Goal: Task Accomplishment & Management: Use online tool/utility

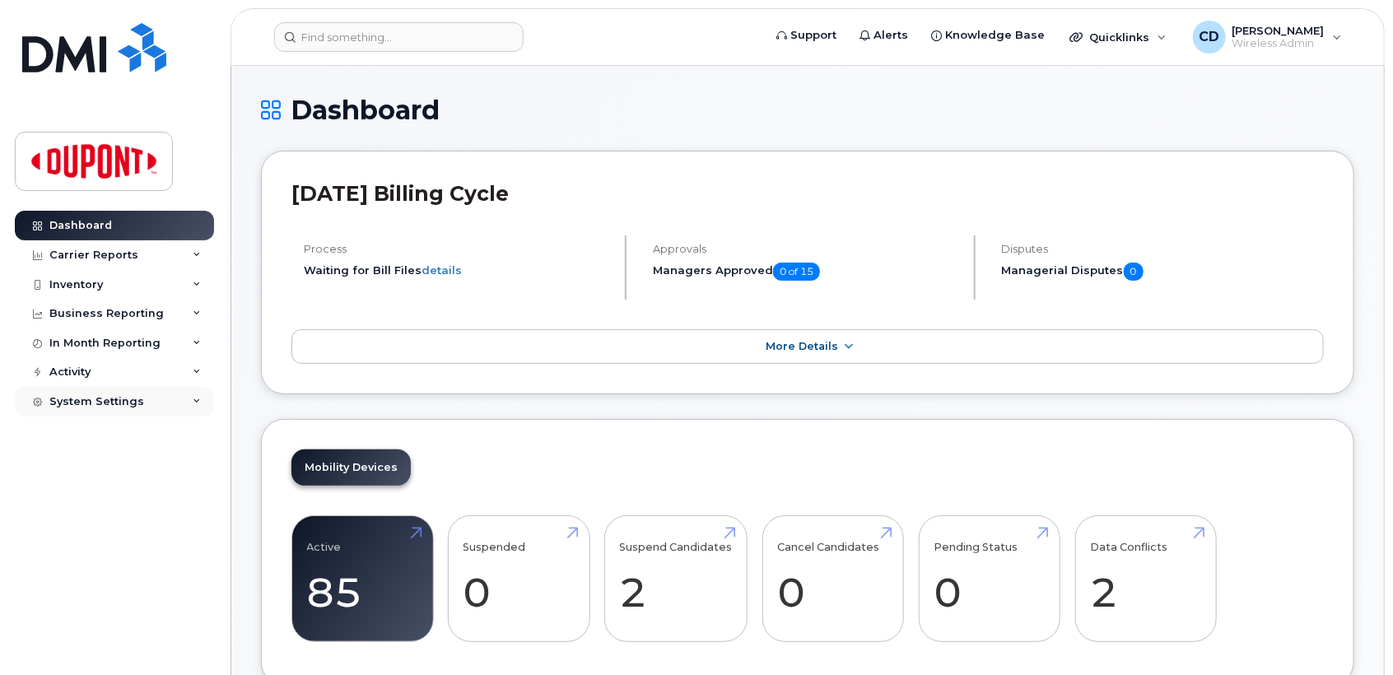
click at [96, 400] on div "System Settings" at bounding box center [96, 401] width 95 height 13
click at [119, 342] on div "In Month Reporting" at bounding box center [104, 343] width 111 height 13
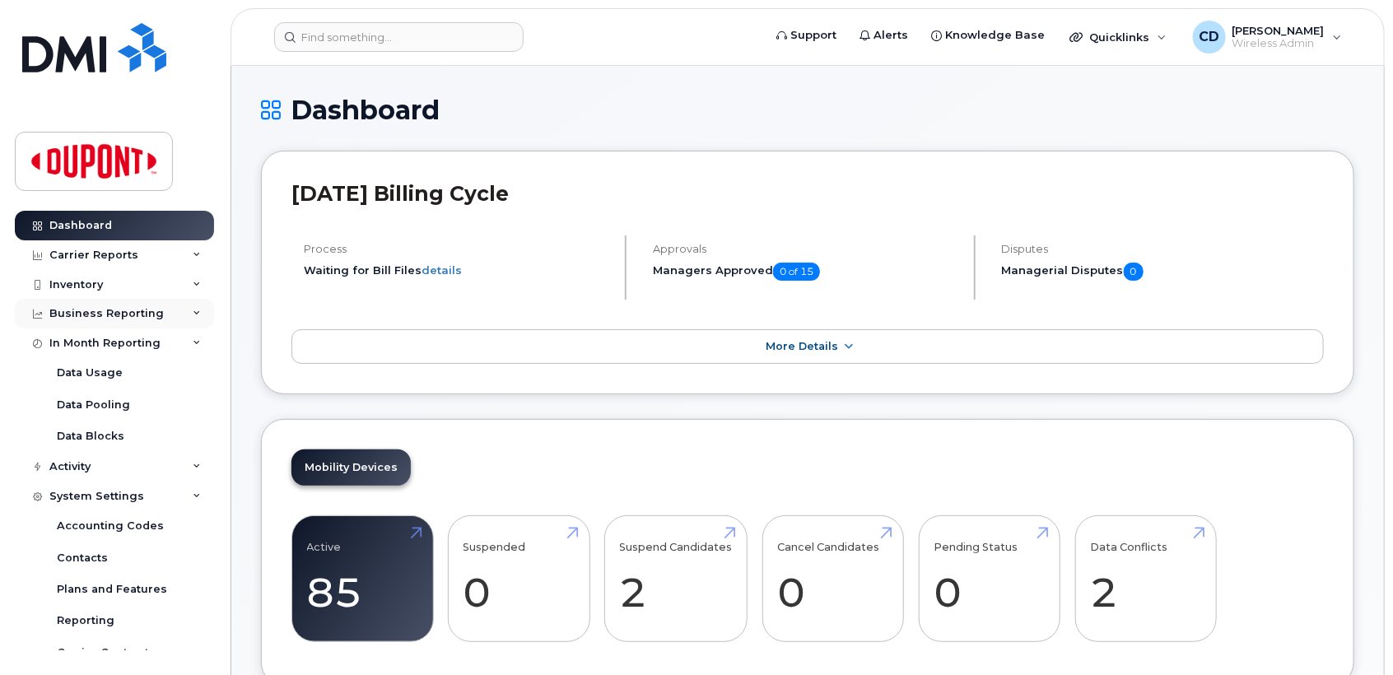
click at [124, 313] on div "Business Reporting" at bounding box center [106, 313] width 114 height 13
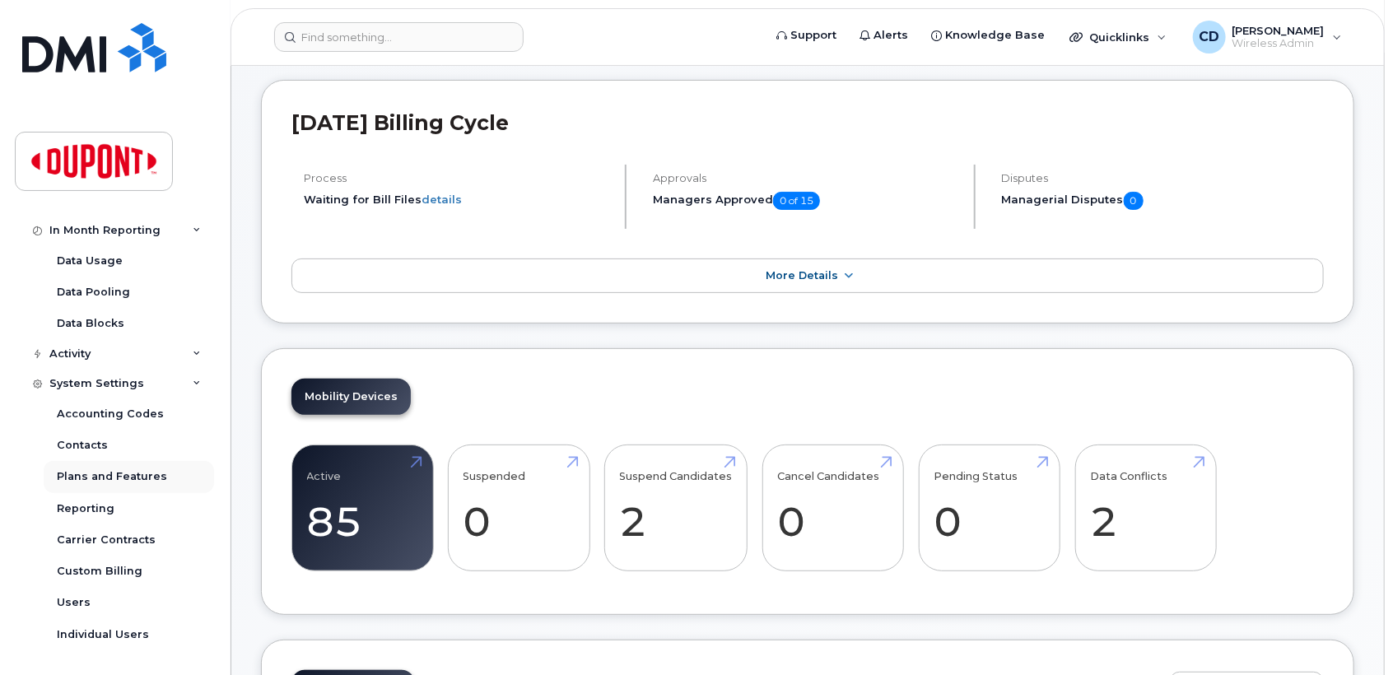
scroll to position [91, 0]
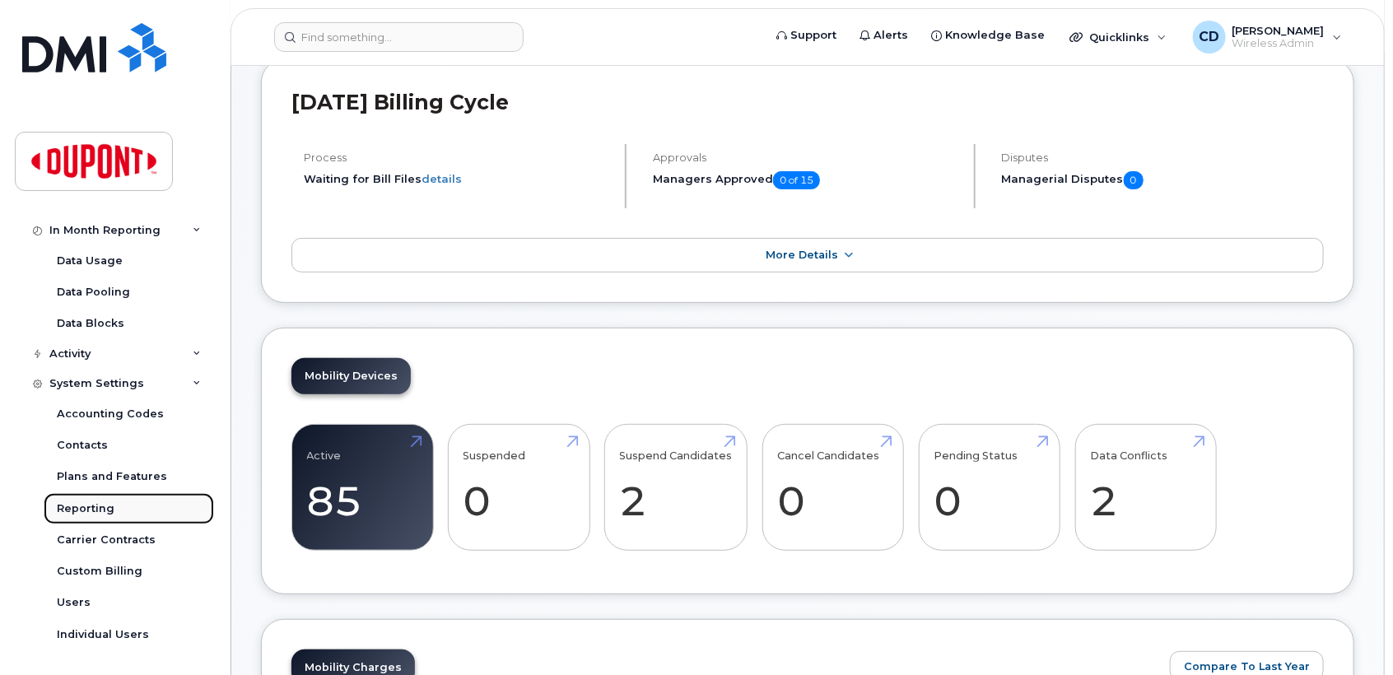
click at [80, 511] on div "Reporting" at bounding box center [86, 509] width 58 height 15
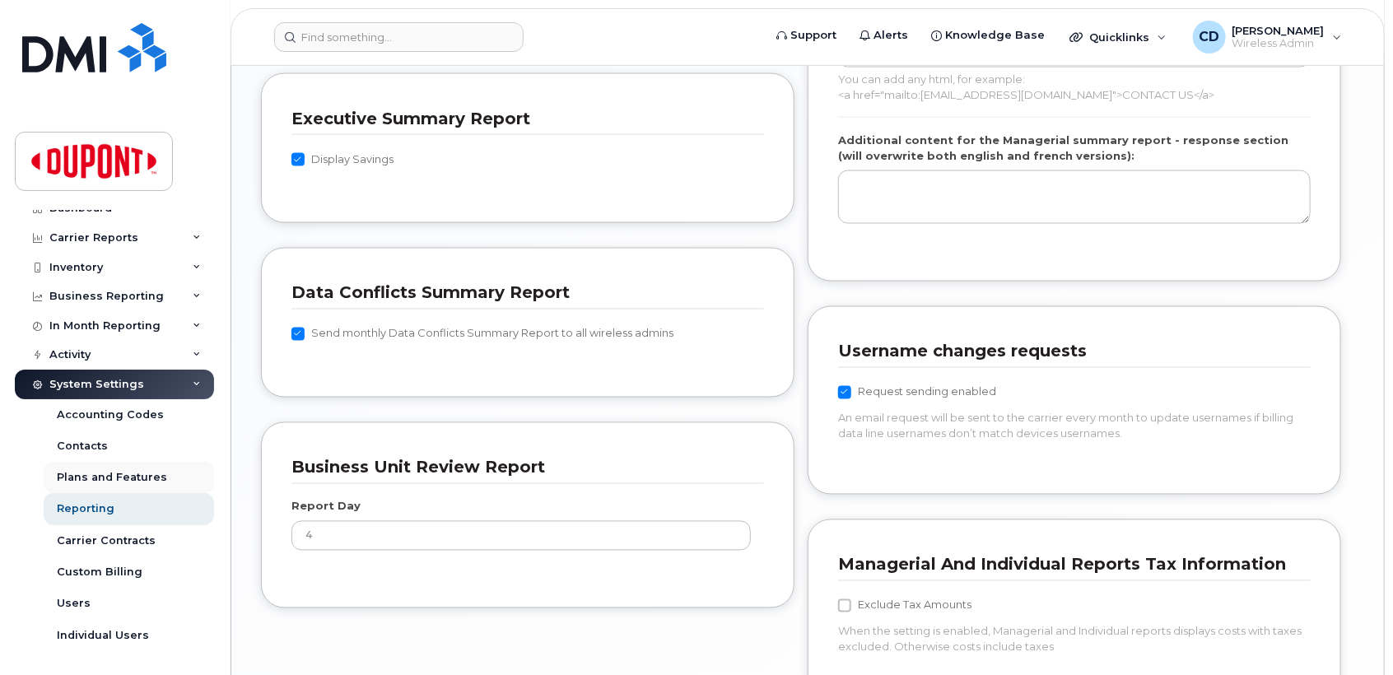
scroll to position [1474, 0]
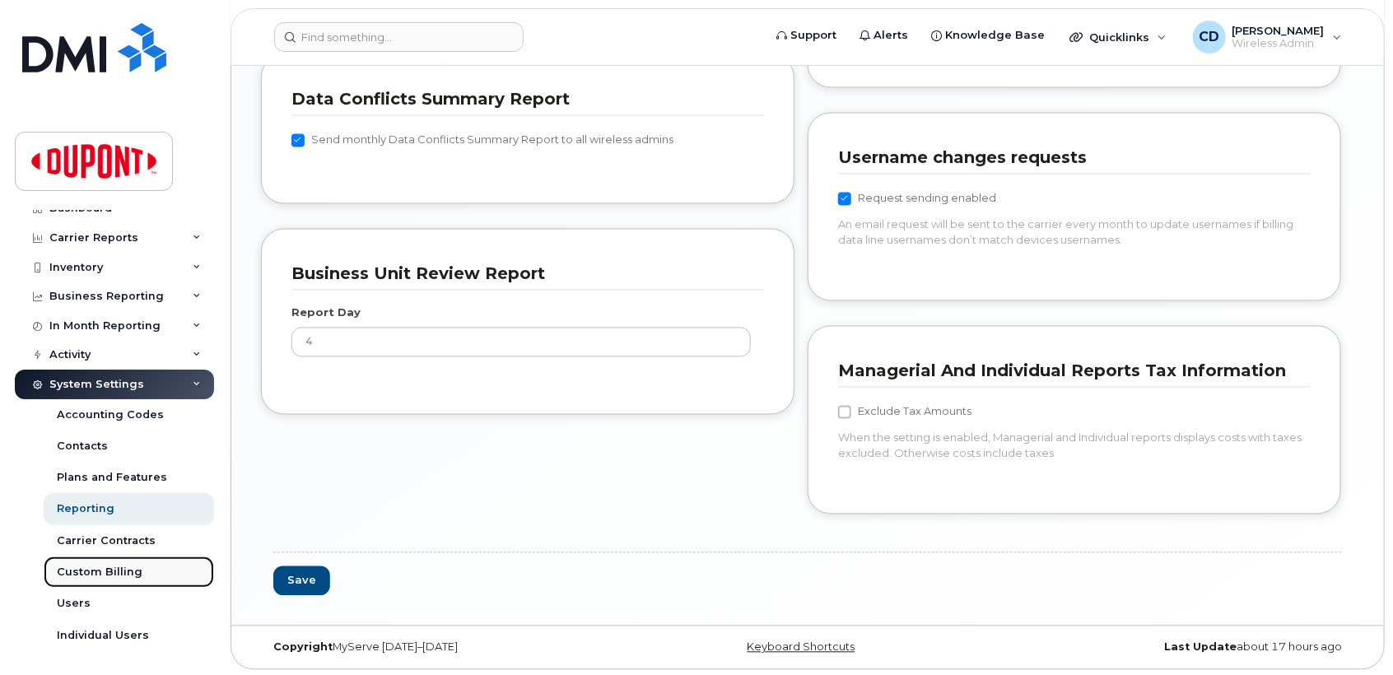
click at [100, 573] on div "Custom Billing" at bounding box center [100, 572] width 86 height 15
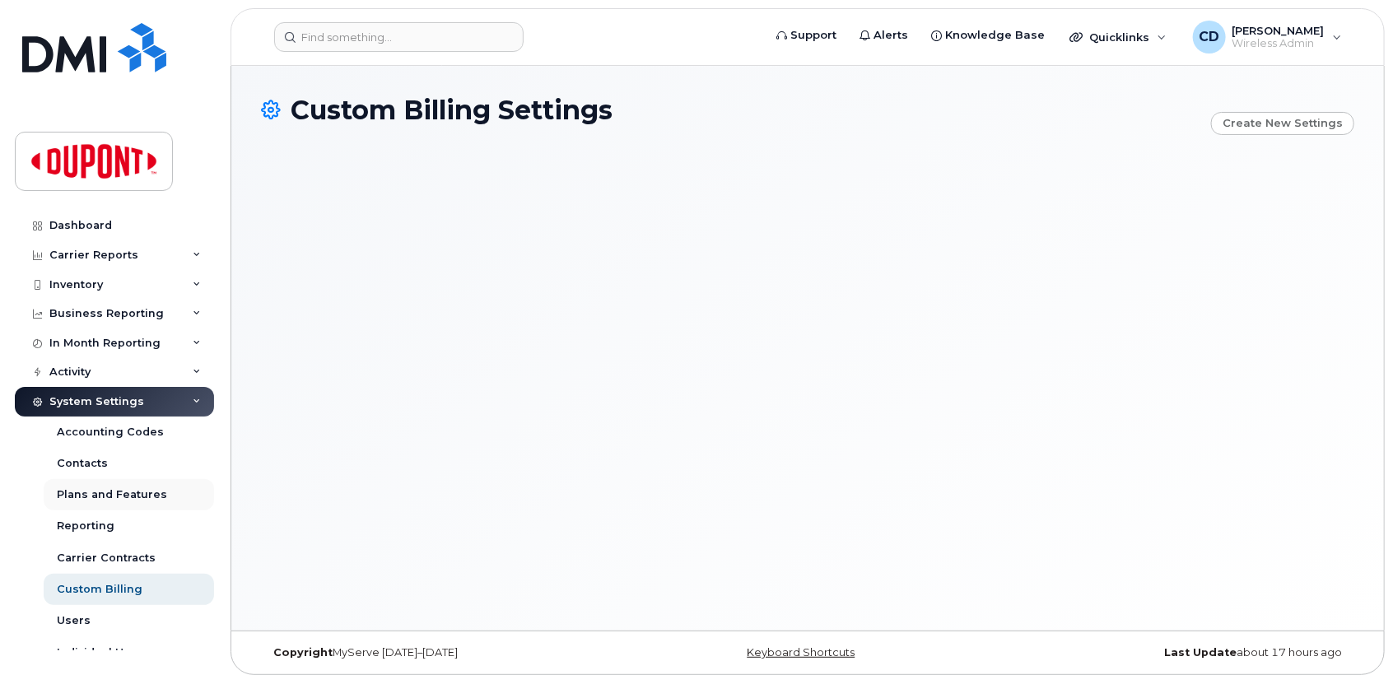
scroll to position [17, 0]
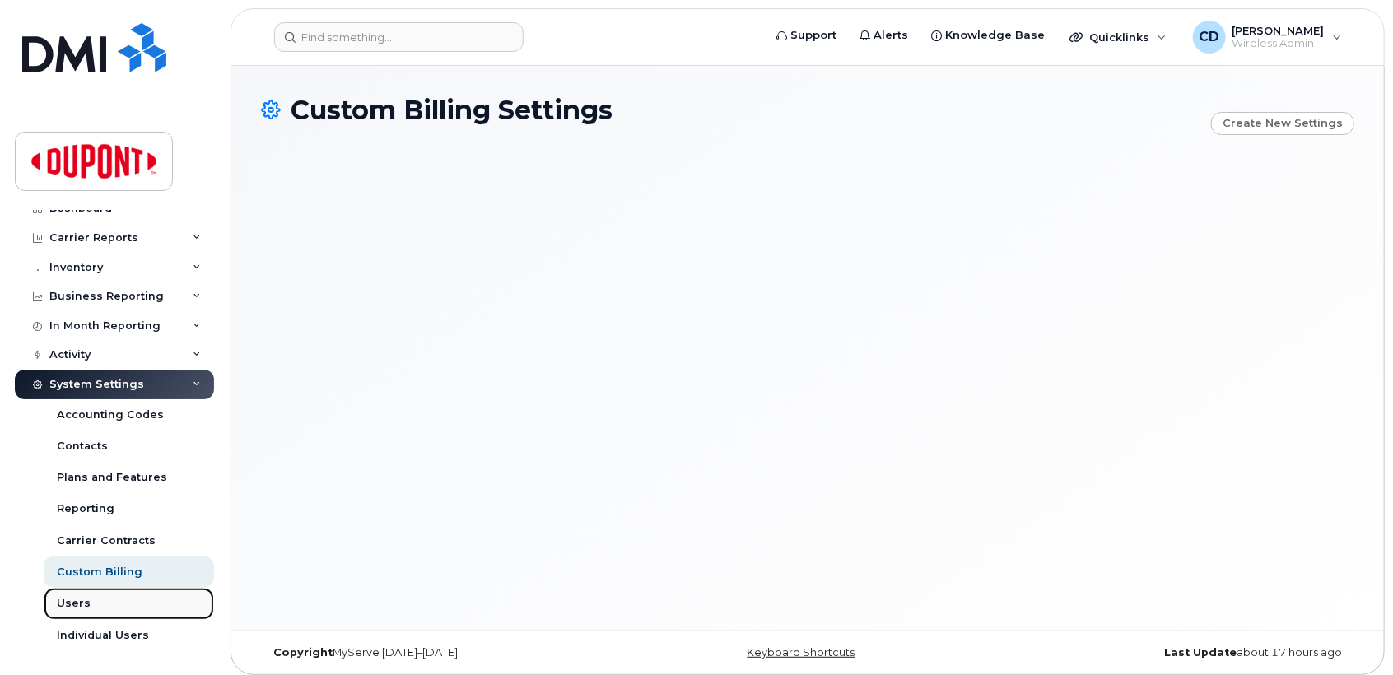
click at [74, 603] on div "Users" at bounding box center [74, 603] width 34 height 15
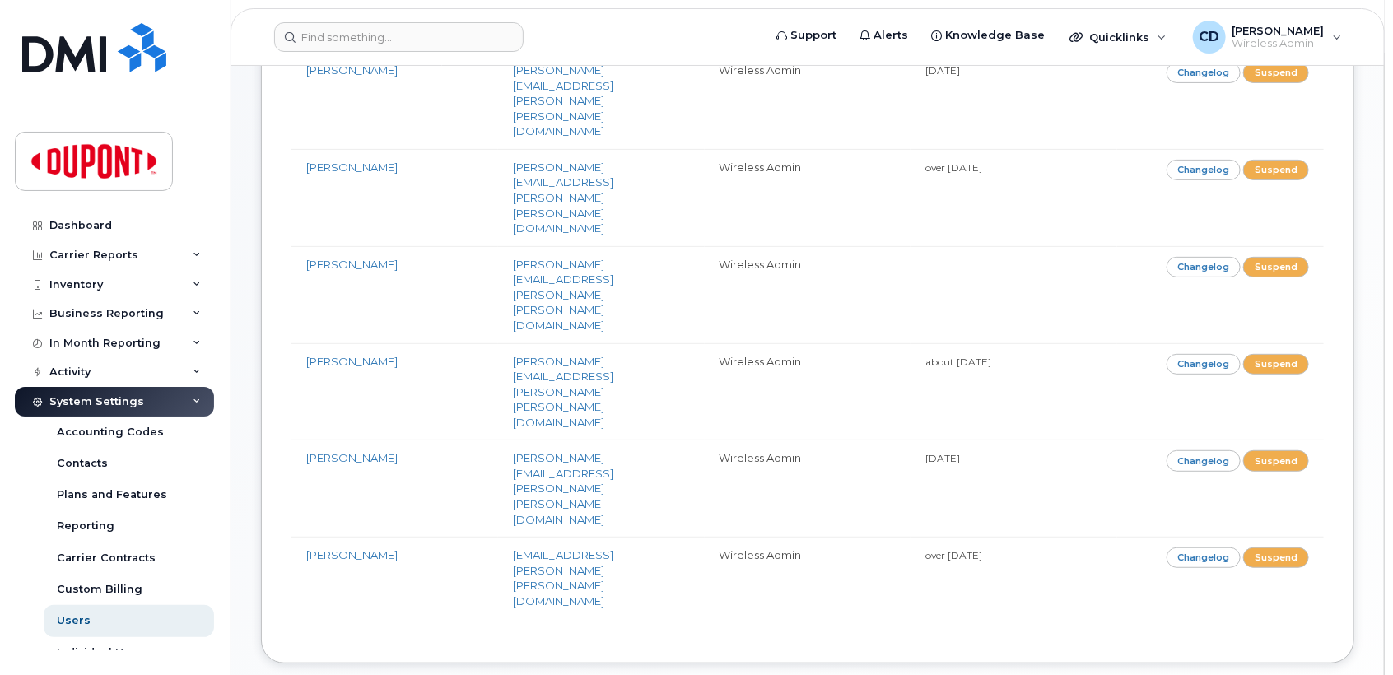
scroll to position [211, 0]
click at [133, 341] on div "In Month Reporting" at bounding box center [104, 343] width 111 height 13
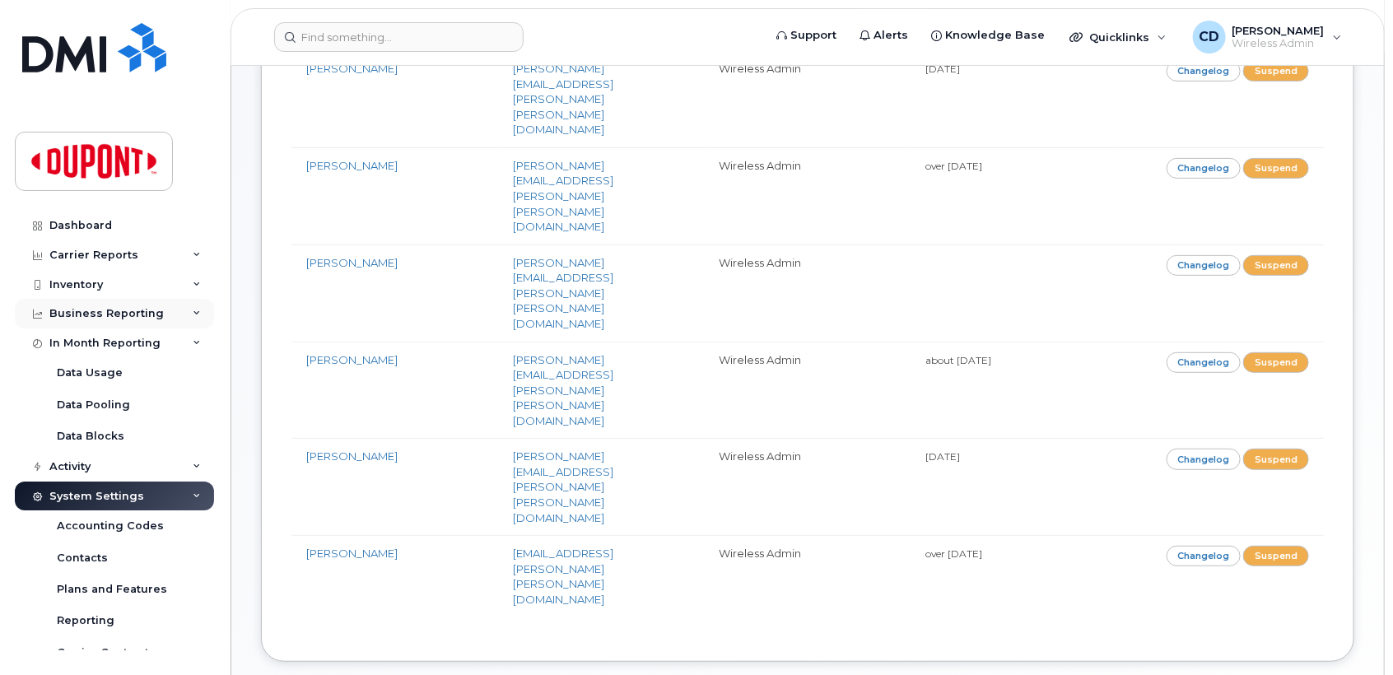
click at [138, 313] on div "Business Reporting" at bounding box center [106, 313] width 114 height 13
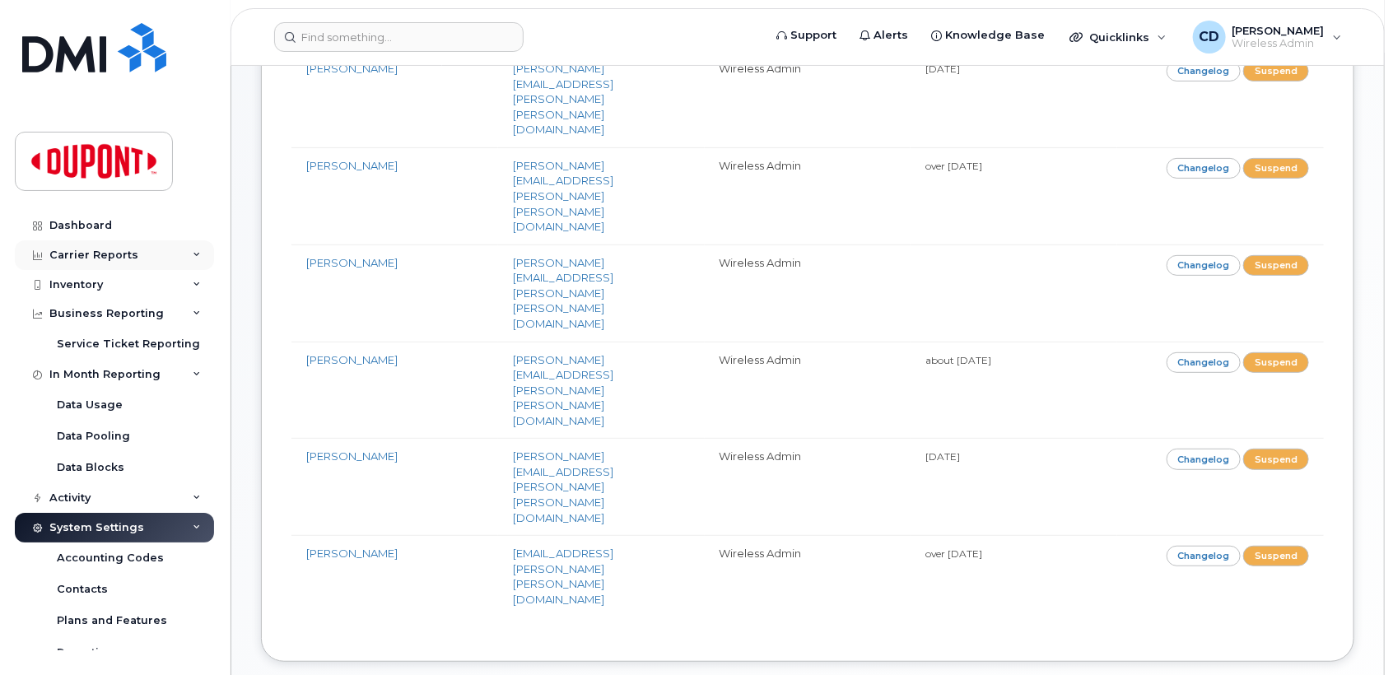
click at [127, 249] on div "Carrier Reports" at bounding box center [93, 255] width 89 height 13
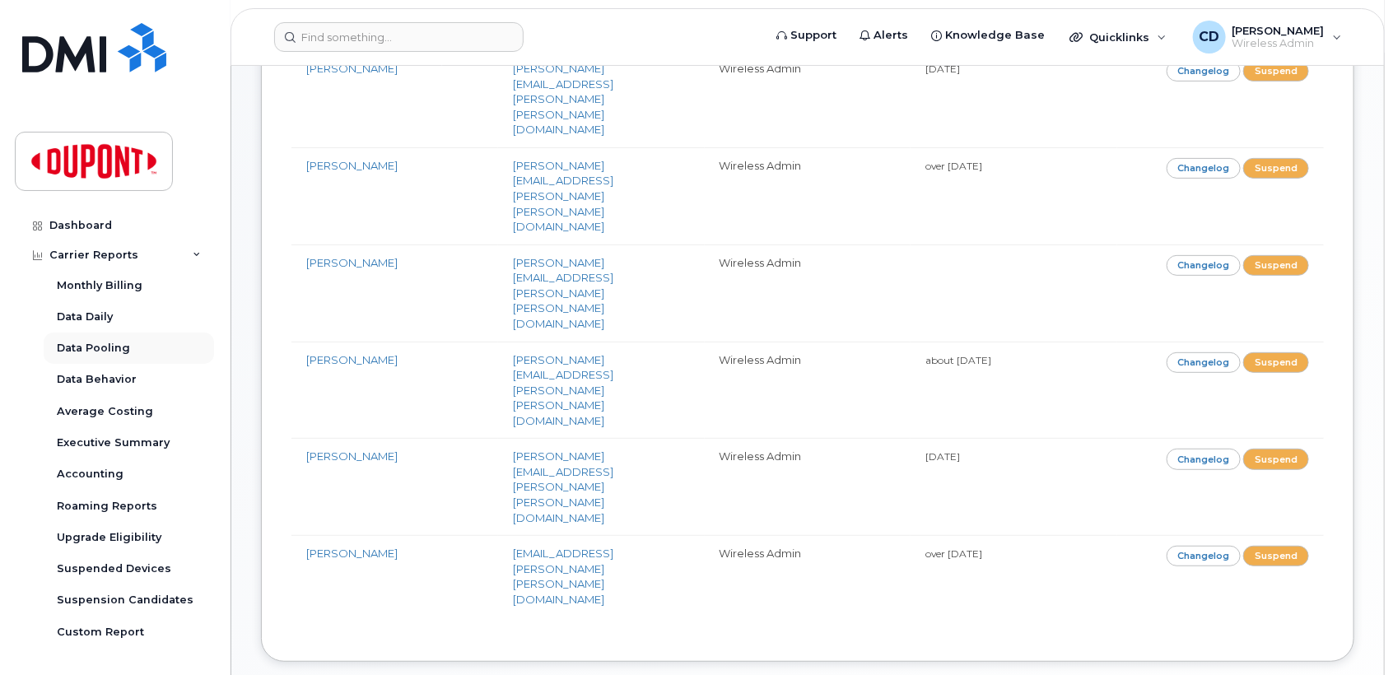
scroll to position [0, 0]
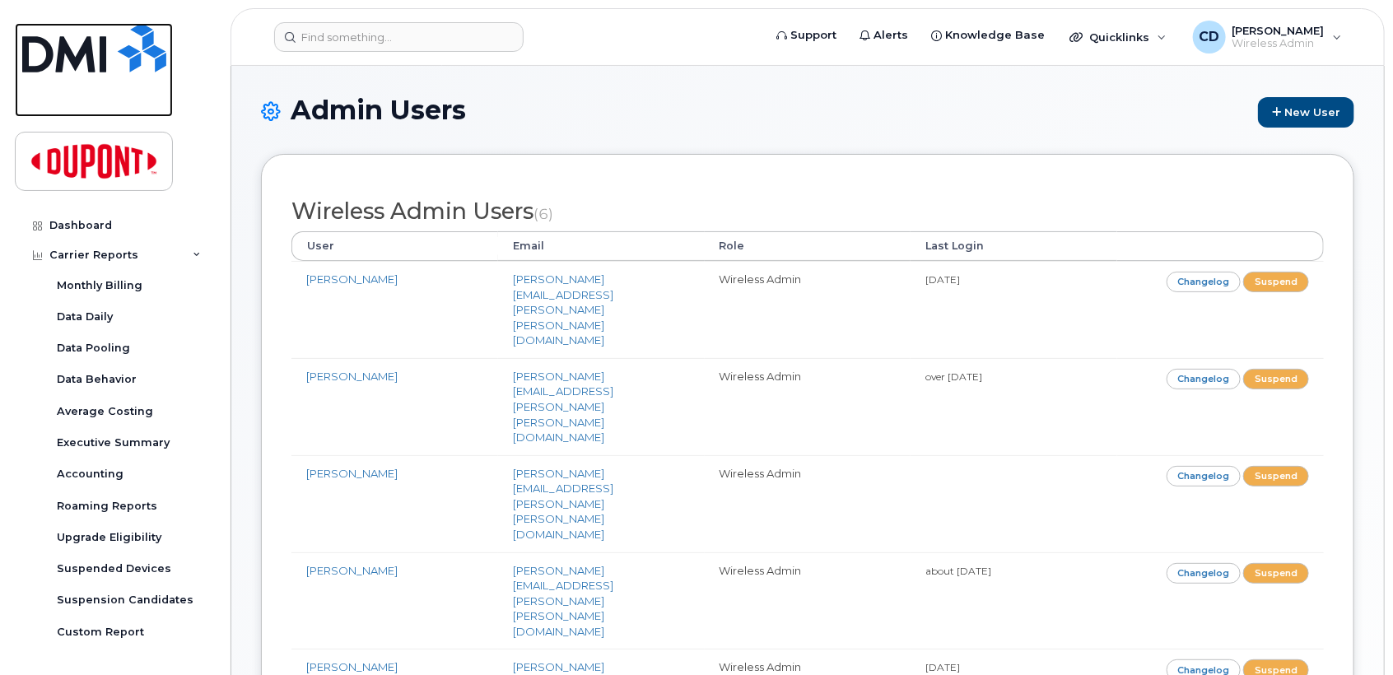
click at [85, 54] on img at bounding box center [94, 47] width 144 height 49
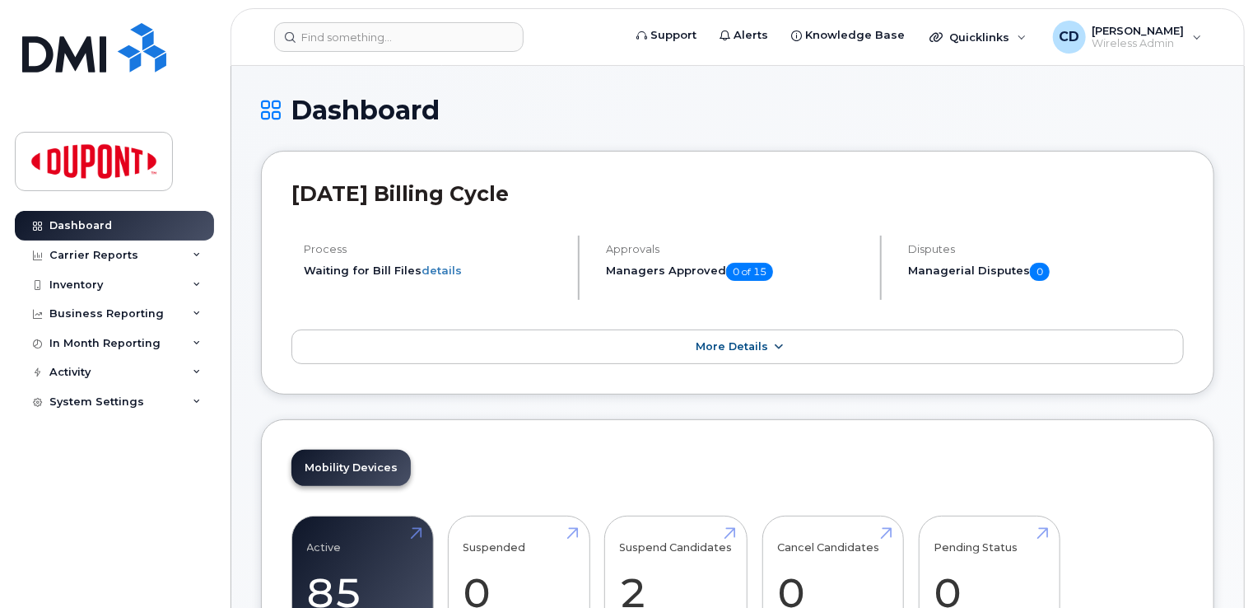
click at [765, 344] on span "More Details" at bounding box center [732, 346] width 72 height 12
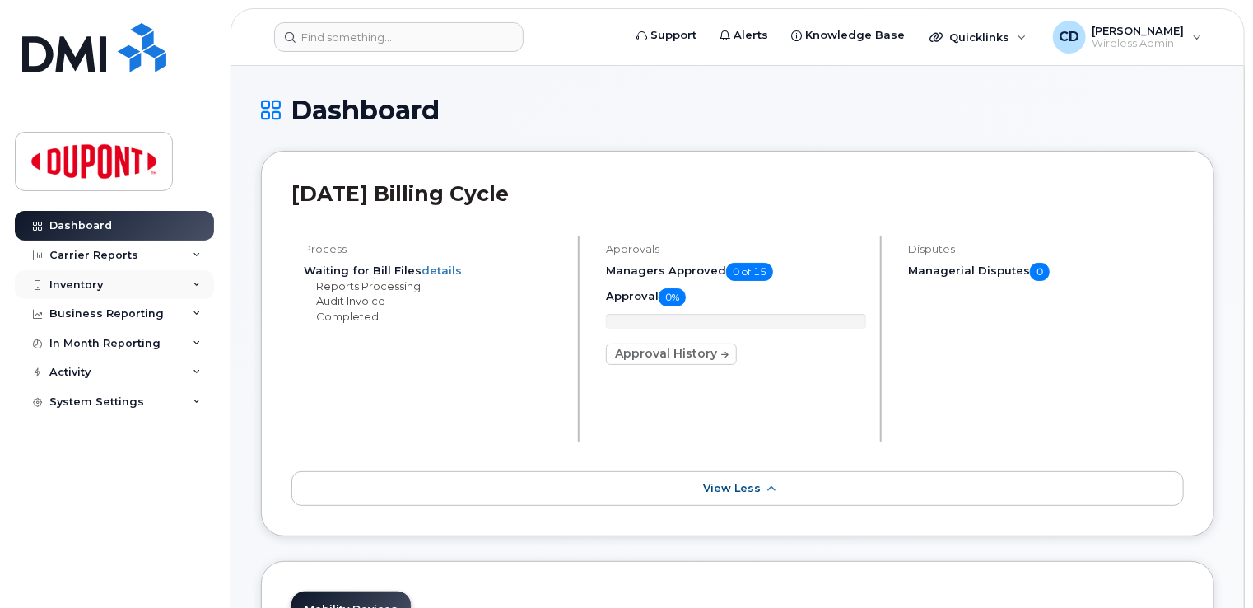
click at [82, 280] on div "Inventory" at bounding box center [76, 284] width 54 height 13
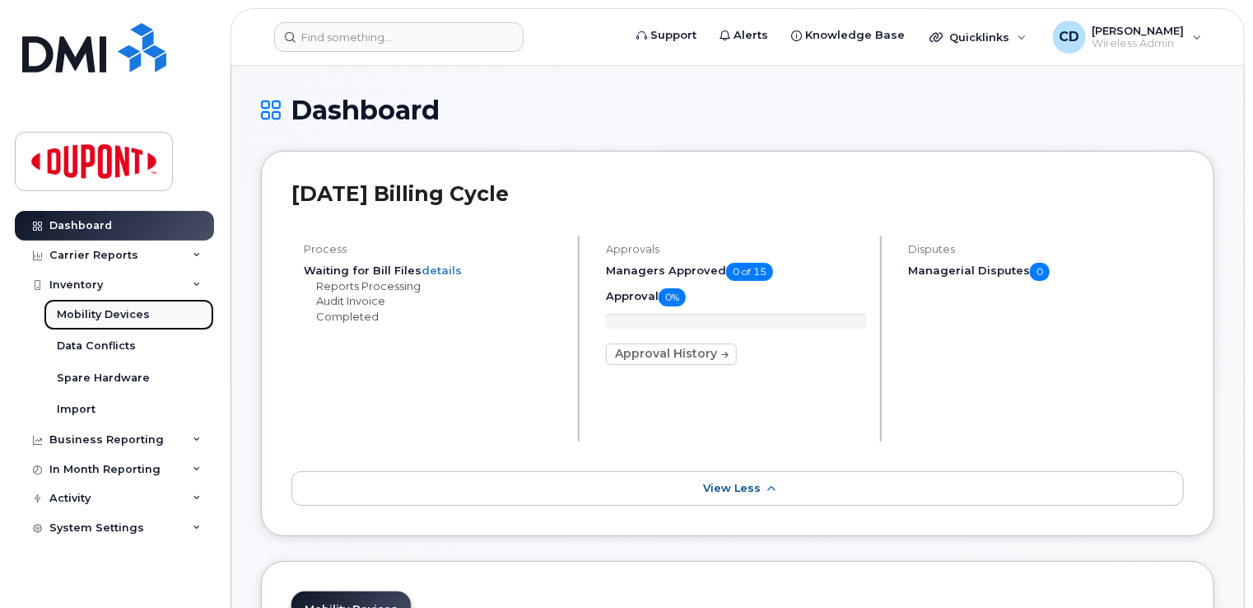
click at [109, 315] on div "Mobility Devices" at bounding box center [103, 314] width 93 height 15
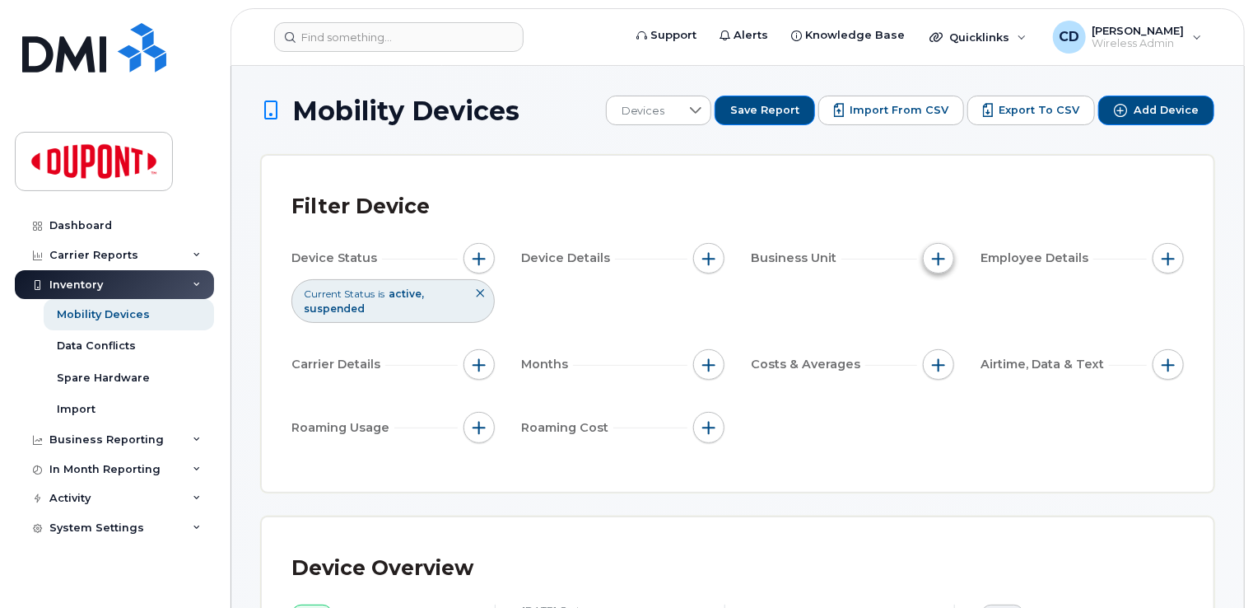
click at [935, 255] on span "button" at bounding box center [938, 258] width 13 height 13
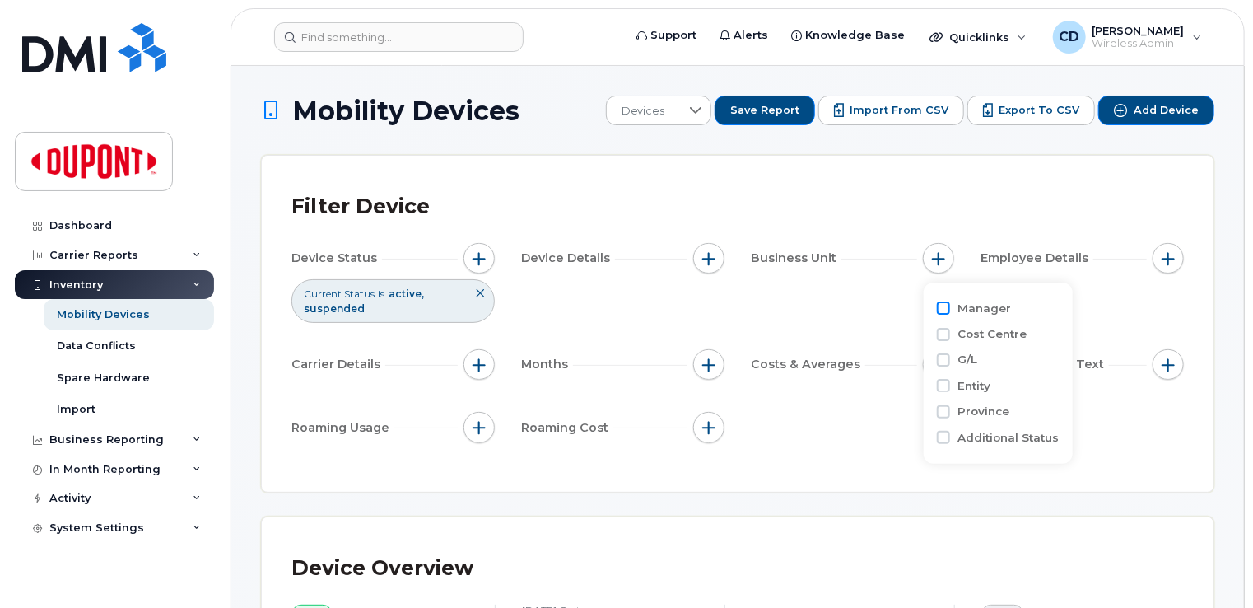
click at [939, 307] on input "Manager" at bounding box center [943, 307] width 13 height 13
checkbox input "true"
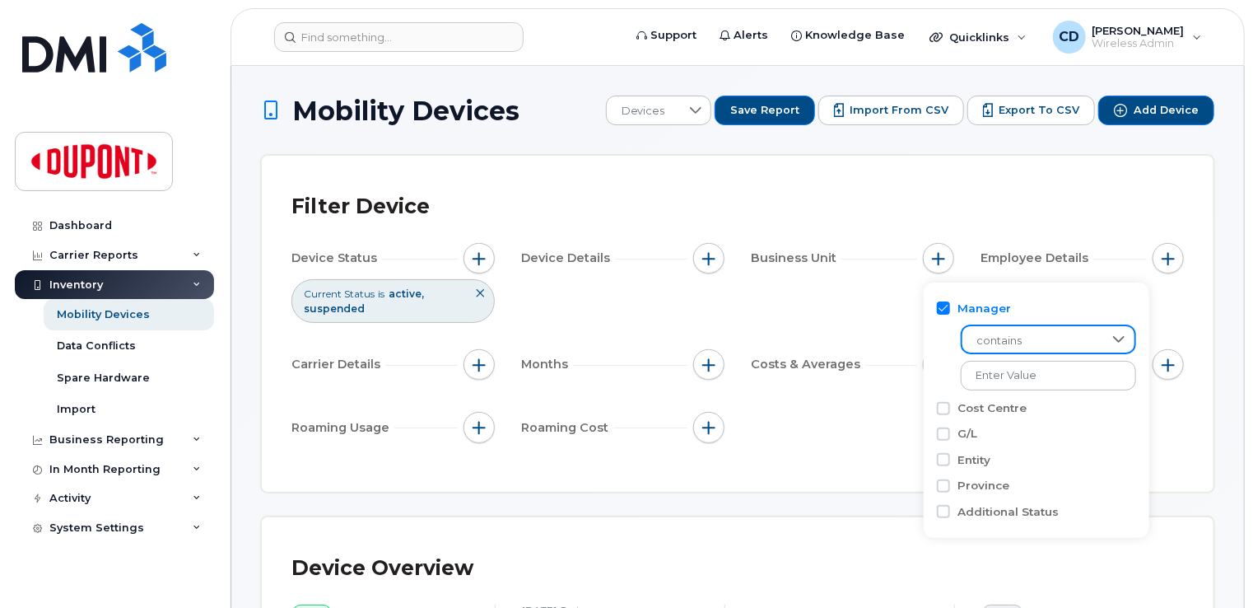
click at [1033, 338] on span "contains" at bounding box center [1033, 341] width 141 height 30
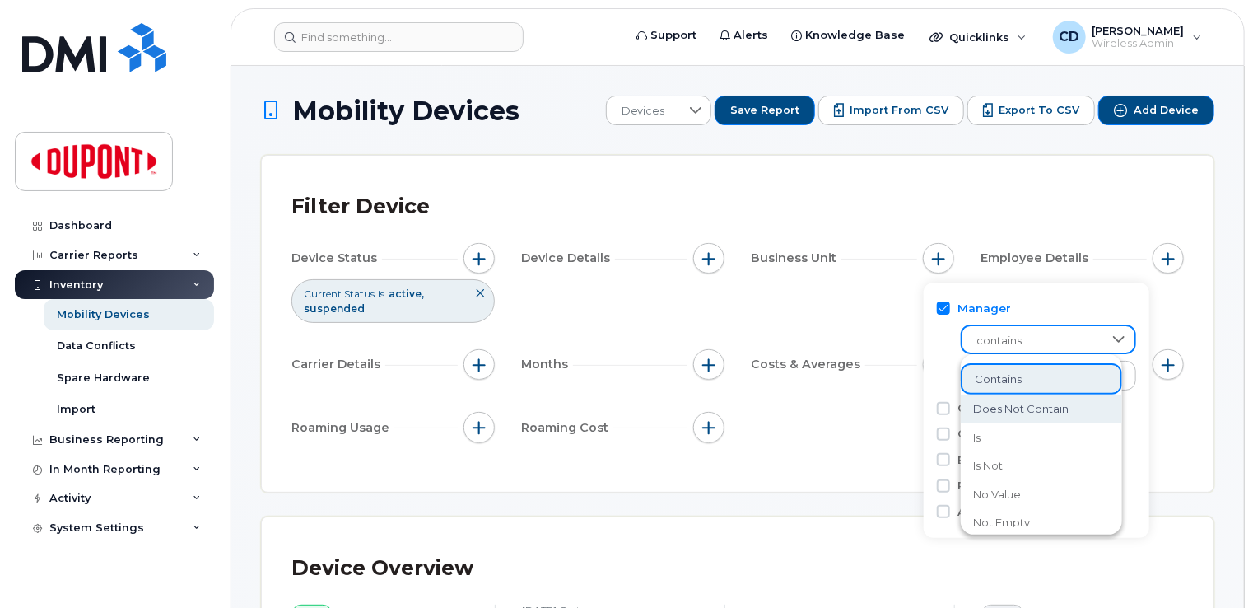
scroll to position [21, 0]
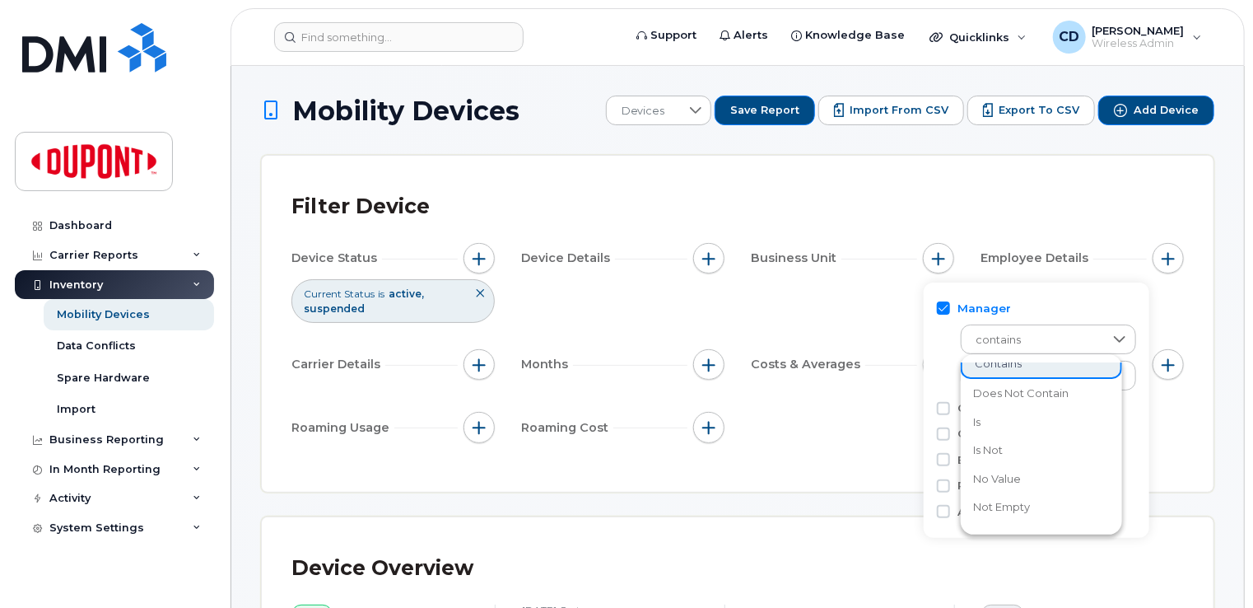
click at [896, 315] on div "Device Status Current Status is active suspended Device Details Business Unit E…" at bounding box center [738, 346] width 893 height 206
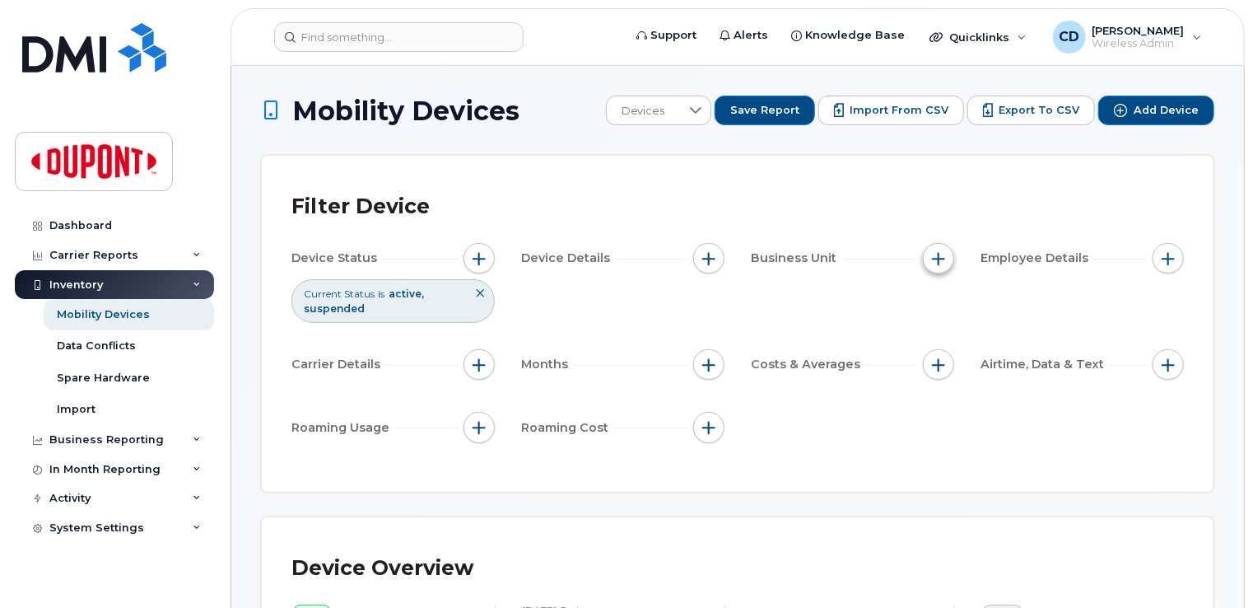
click at [942, 262] on span "button" at bounding box center [938, 258] width 13 height 13
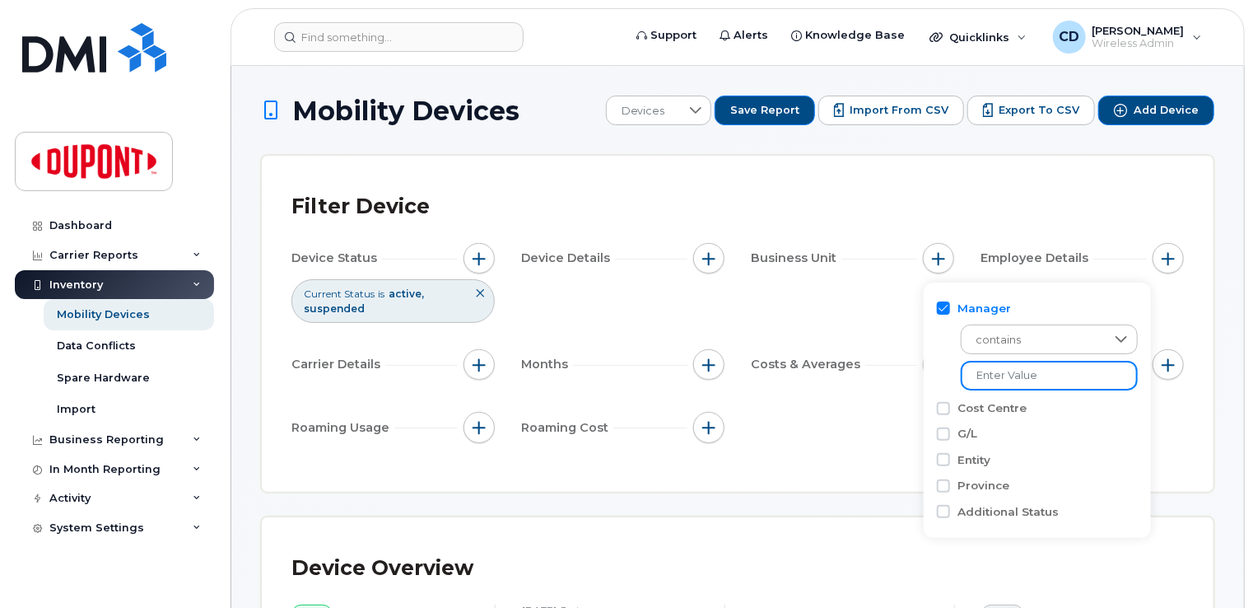
click at [1047, 374] on input "text" at bounding box center [1049, 376] width 177 height 30
type input "[PERSON_NAME]"
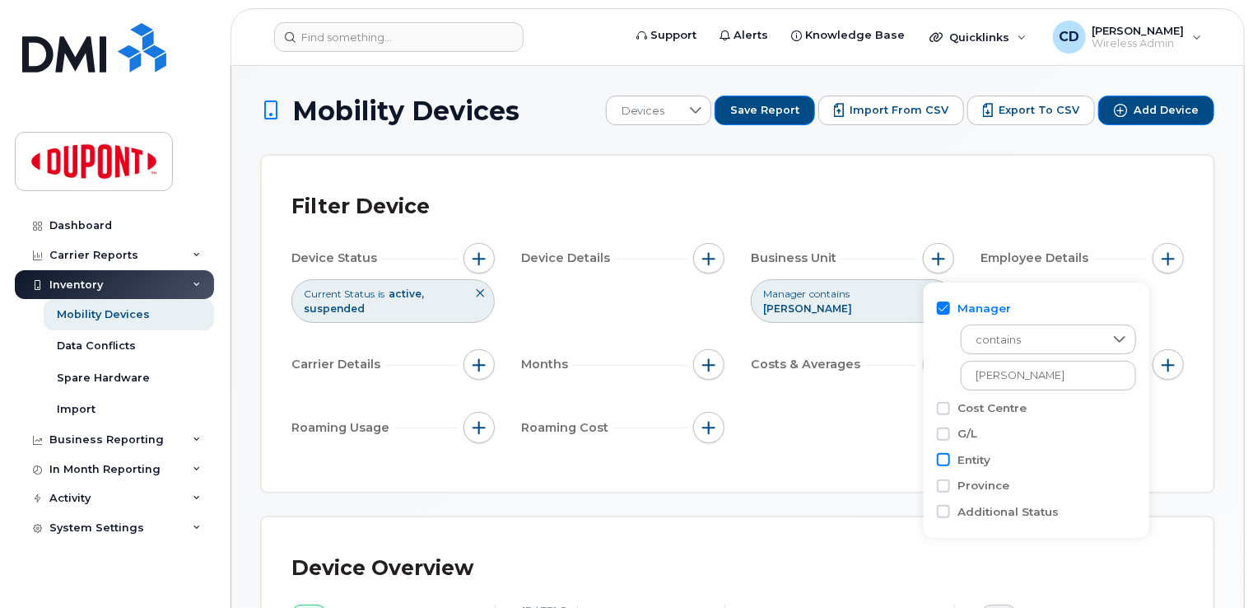
click at [940, 463] on input "Entity" at bounding box center [943, 459] width 13 height 13
checkbox input "true"
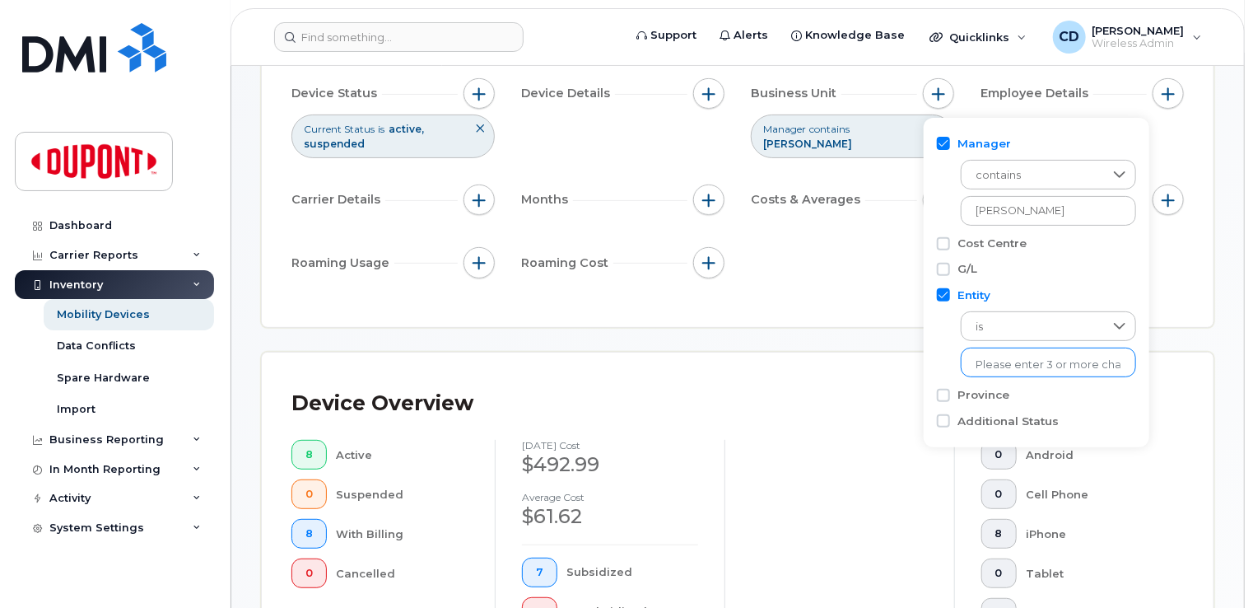
click at [1042, 362] on input "text" at bounding box center [1049, 364] width 144 height 15
type input "ei"
click at [1044, 211] on input "[PERSON_NAME]" at bounding box center [1049, 211] width 177 height 30
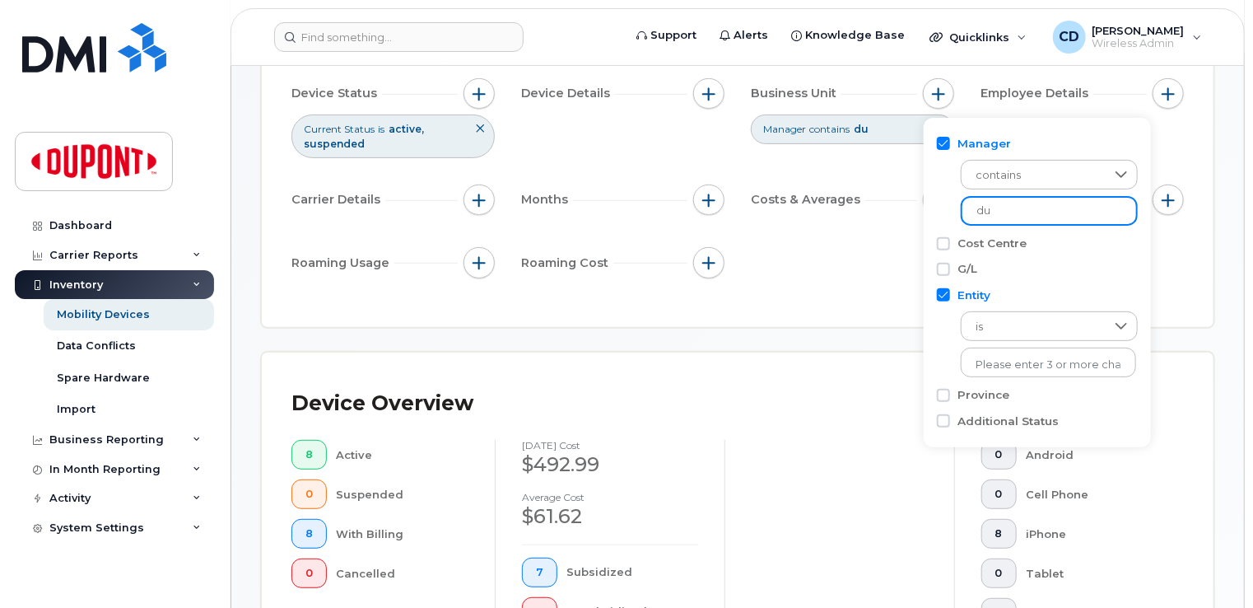
type input "d"
type input "[PERSON_NAME]"
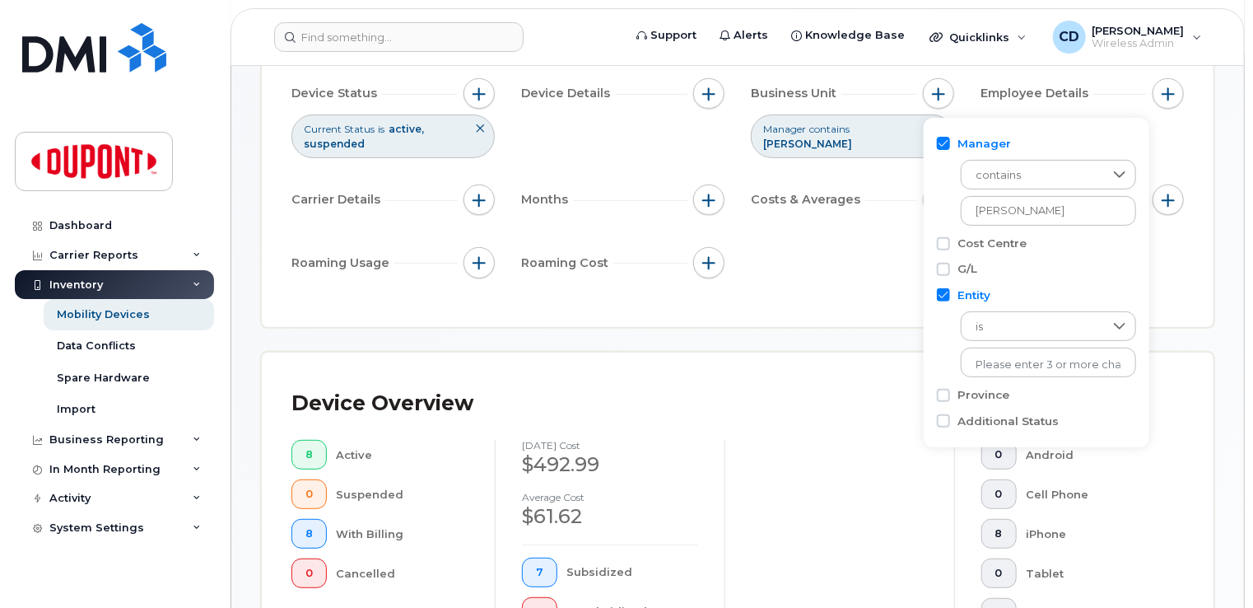
click at [942, 293] on input "Entity" at bounding box center [943, 294] width 13 height 13
checkbox input "false"
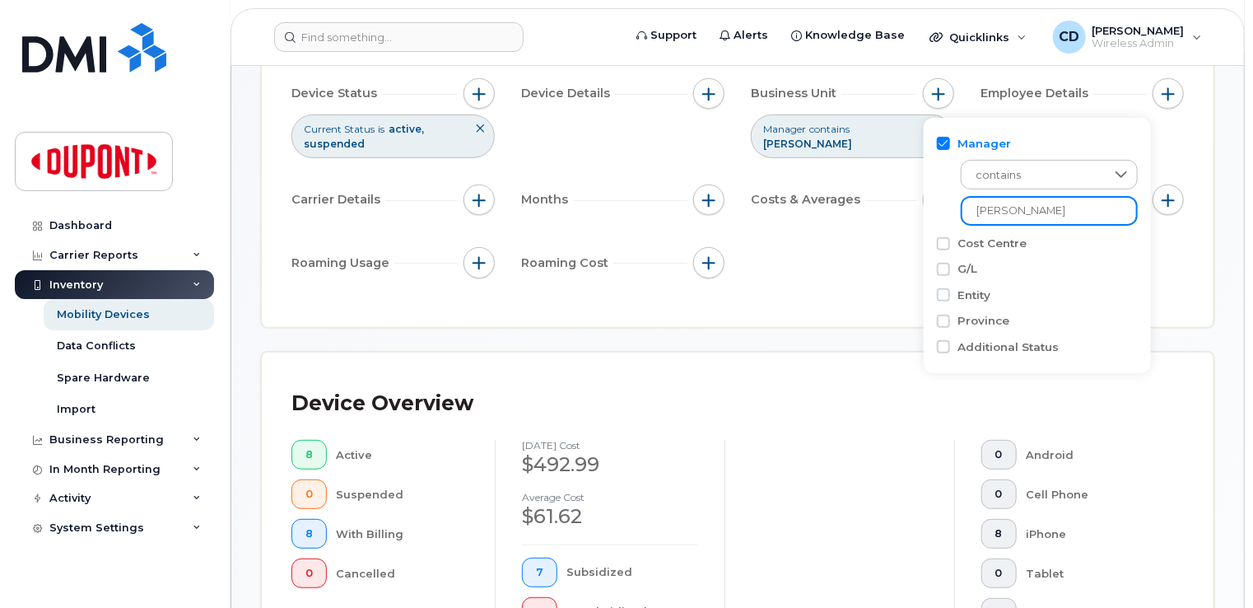
click at [1053, 214] on input "[PERSON_NAME]" at bounding box center [1049, 211] width 177 height 30
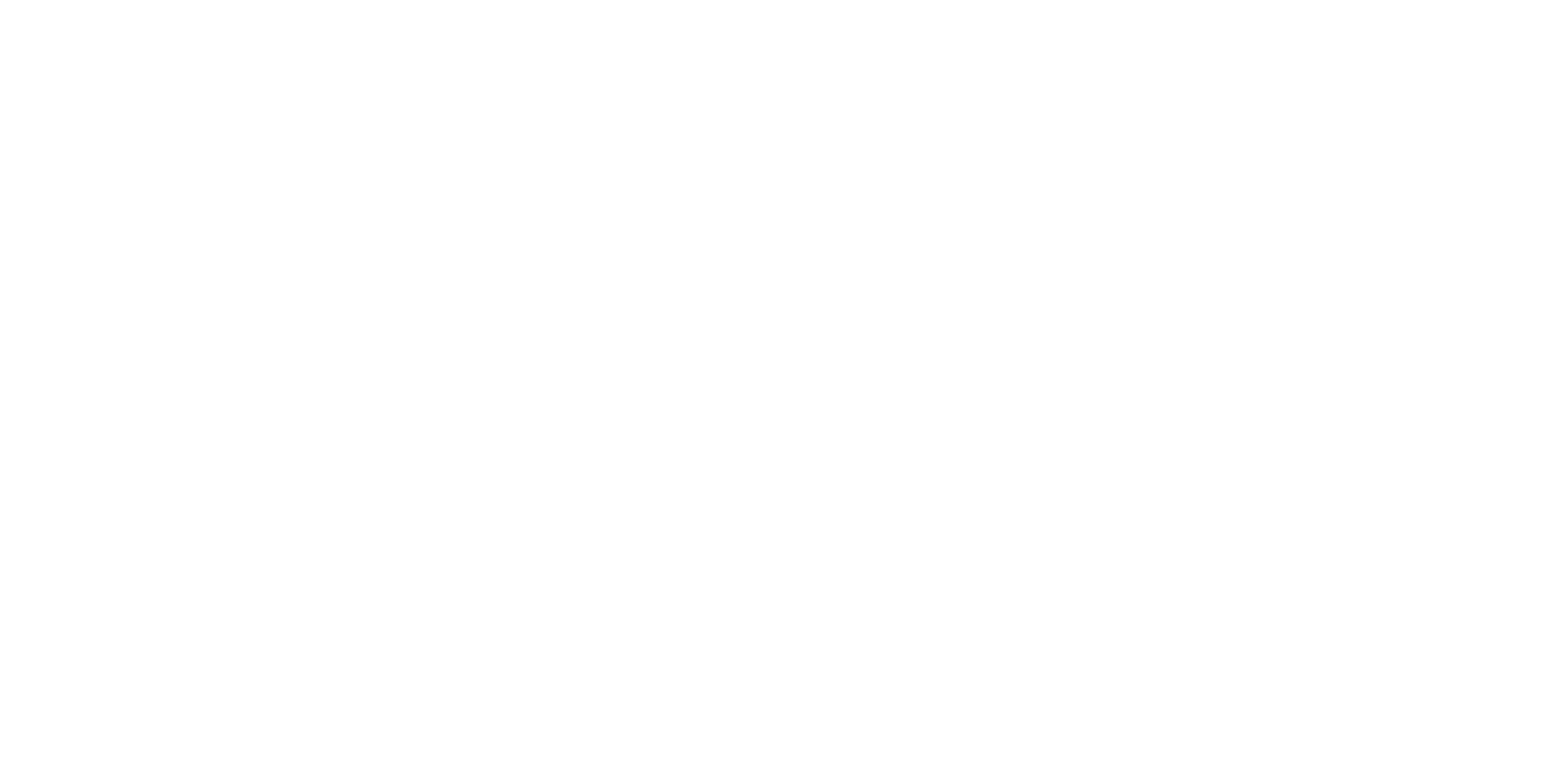
scroll to position [835, 0]
